Goal: Transaction & Acquisition: Purchase product/service

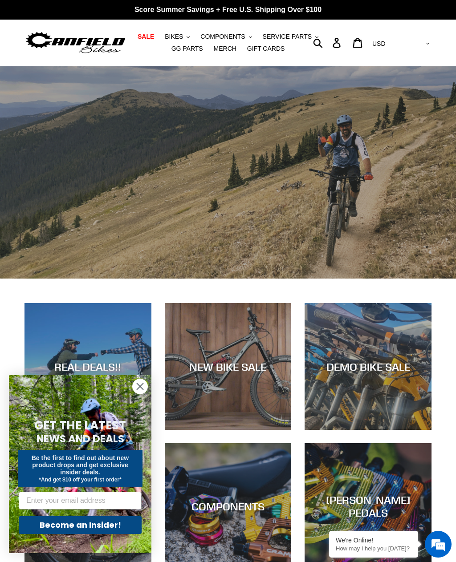
click at [181, 40] on span "BIKES" at bounding box center [174, 37] width 18 height 8
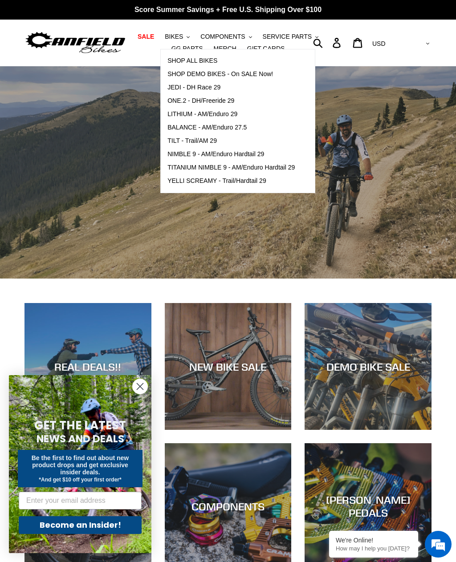
click at [236, 72] on span "SHOP DEMO BIKES - On SALE Now!" at bounding box center [219, 74] width 105 height 8
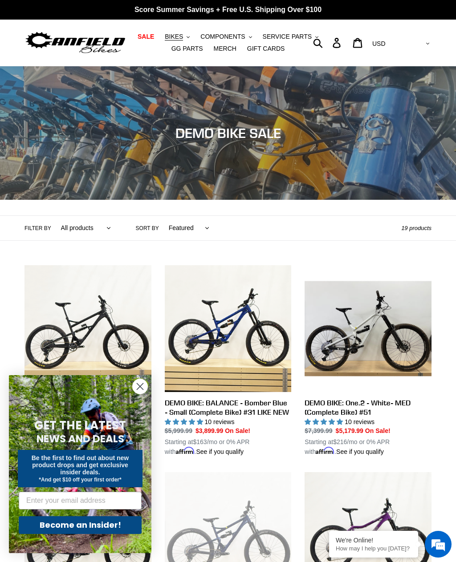
click at [141, 388] on circle "Close dialog" at bounding box center [140, 386] width 15 height 15
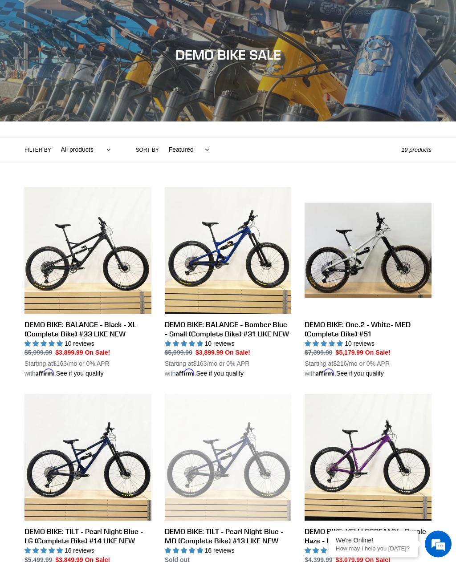
scroll to position [78, 0]
click at [92, 149] on select "All products balance BFCM23 DEMO BIKE Jedi [GEOGRAPHIC_DATA] Nimble 9 ONE.2 Til…" at bounding box center [83, 149] width 61 height 24
click at [194, 154] on select "Featured Best selling Alphabetically, A-Z Alphabetically, Z-A Price, low to hig…" at bounding box center [187, 149] width 52 height 24
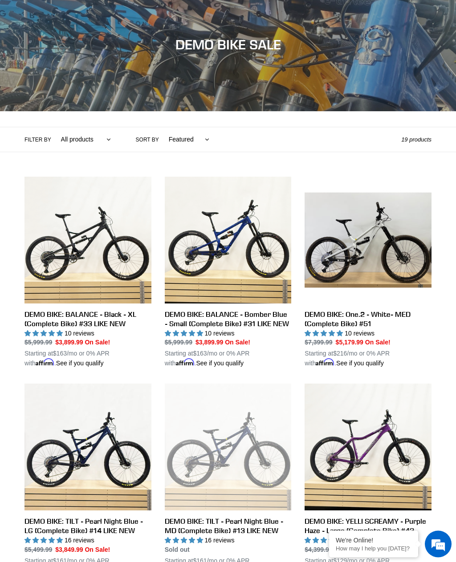
scroll to position [89, 0]
click at [244, 315] on link "DEMO BIKE: BALANCE - Bomber Blue - Small (Complete Bike) #31 LIKE NEW" at bounding box center [228, 272] width 127 height 191
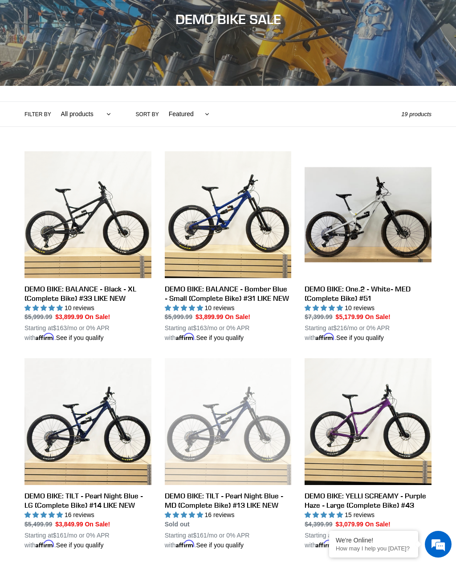
click at [387, 287] on link "DEMO BIKE: One.2 - White- MED (Complete Bike) #51" at bounding box center [367, 246] width 127 height 191
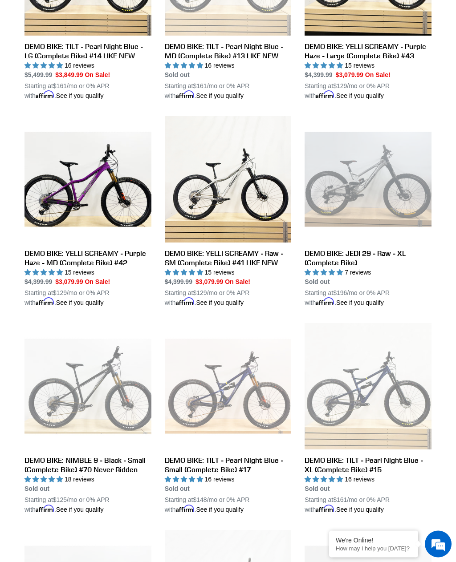
scroll to position [569, 0]
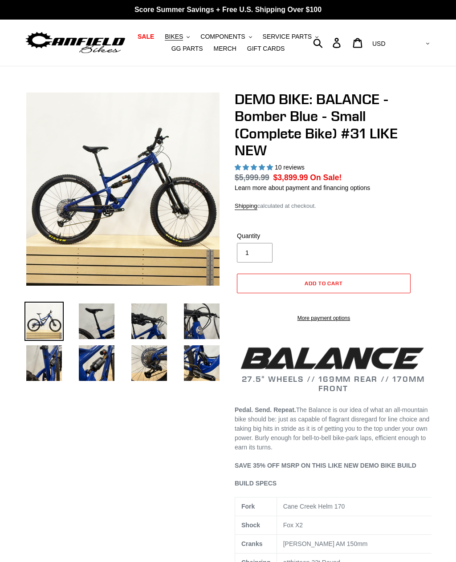
select select "highest-rating"
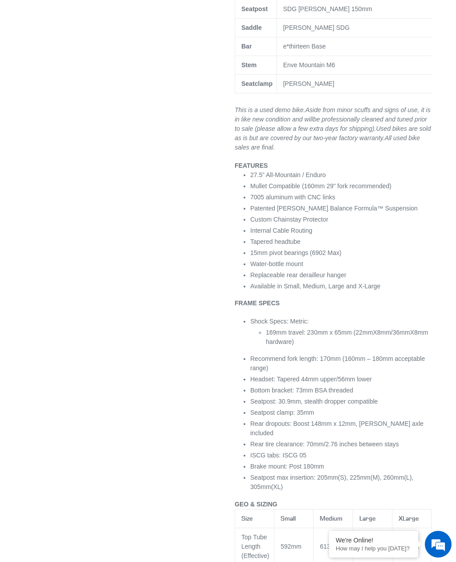
scroll to position [746, 0]
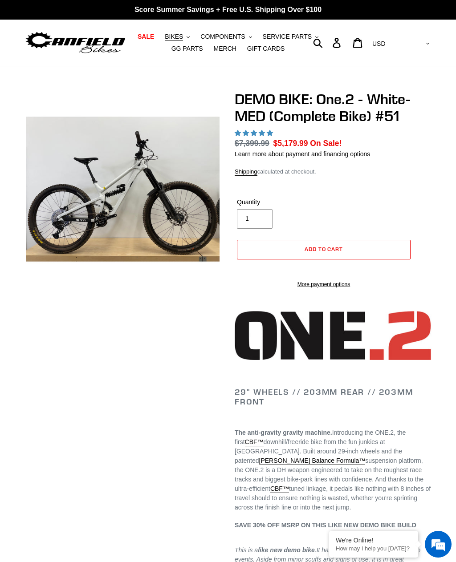
select select "highest-rating"
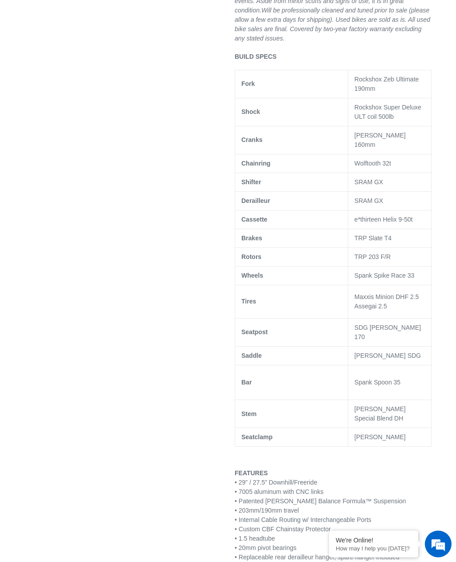
scroll to position [614, 0]
